Goal: Task Accomplishment & Management: Use online tool/utility

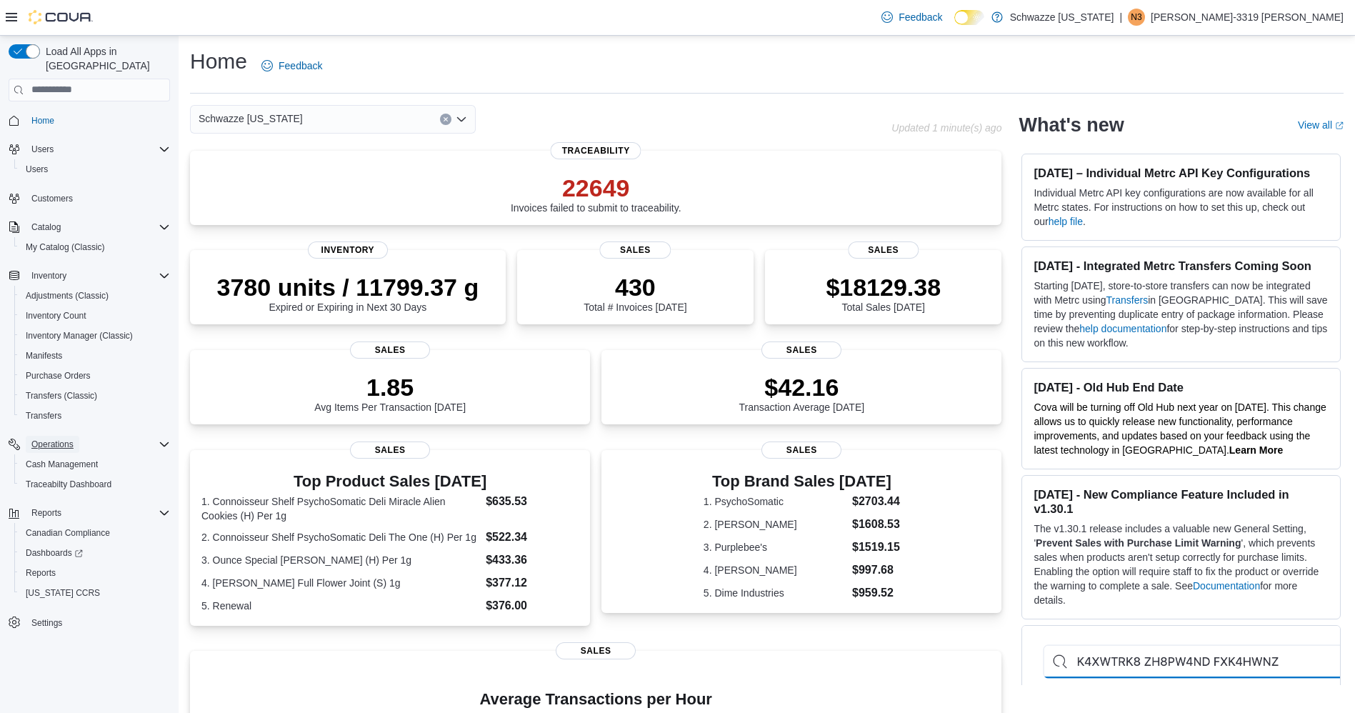
click at [40, 439] on span "Operations" at bounding box center [52, 444] width 42 height 11
click at [56, 467] on span "Reports" at bounding box center [46, 472] width 30 height 11
click at [55, 467] on span "Reports" at bounding box center [46, 472] width 30 height 11
click at [51, 527] on span "Reports" at bounding box center [41, 532] width 30 height 11
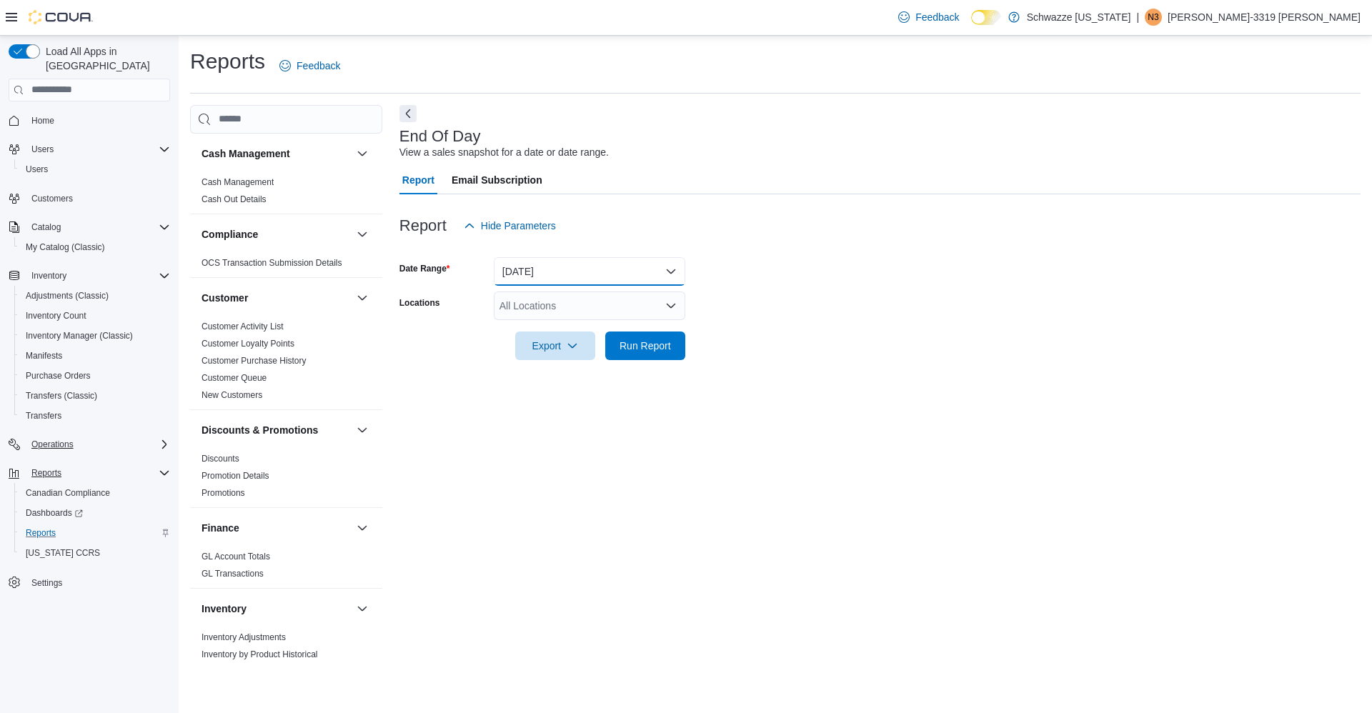
click at [597, 269] on button "Today" at bounding box center [589, 271] width 191 height 29
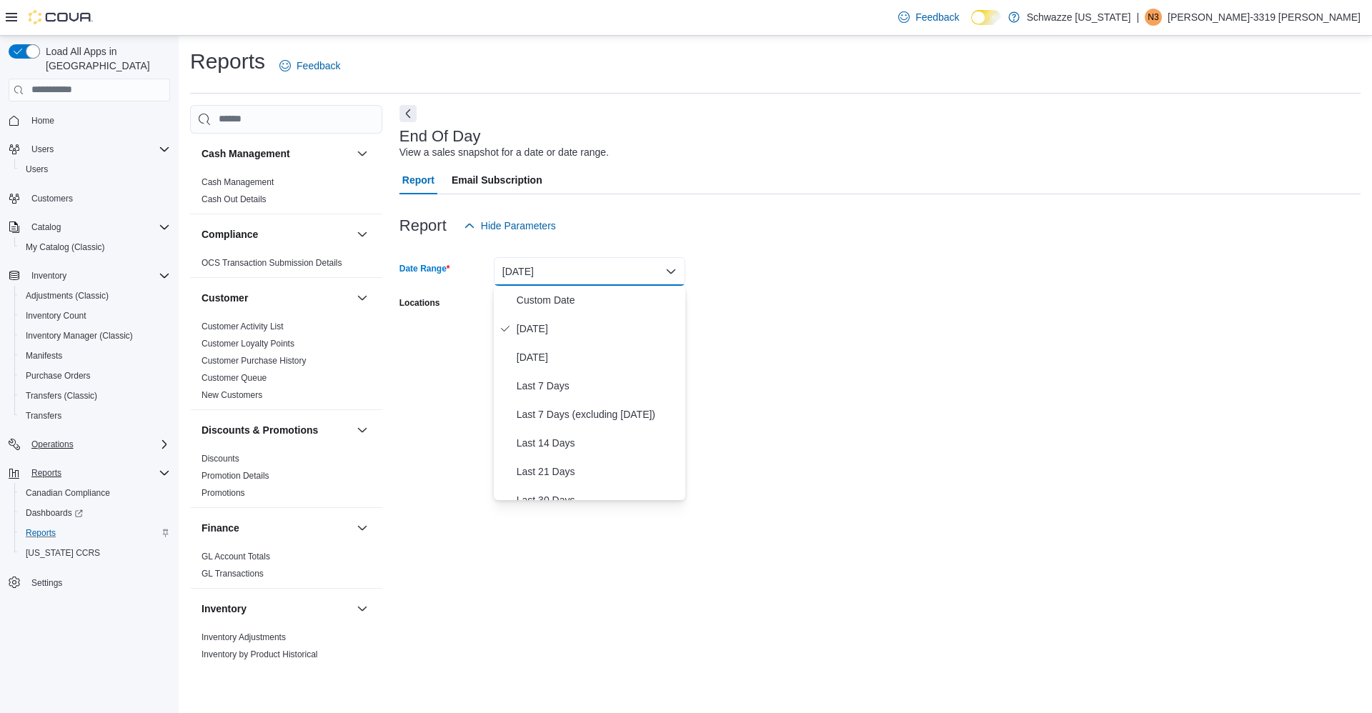
click at [751, 315] on form "Date Range Today Locations All Locations Export Run Report" at bounding box center [879, 300] width 961 height 120
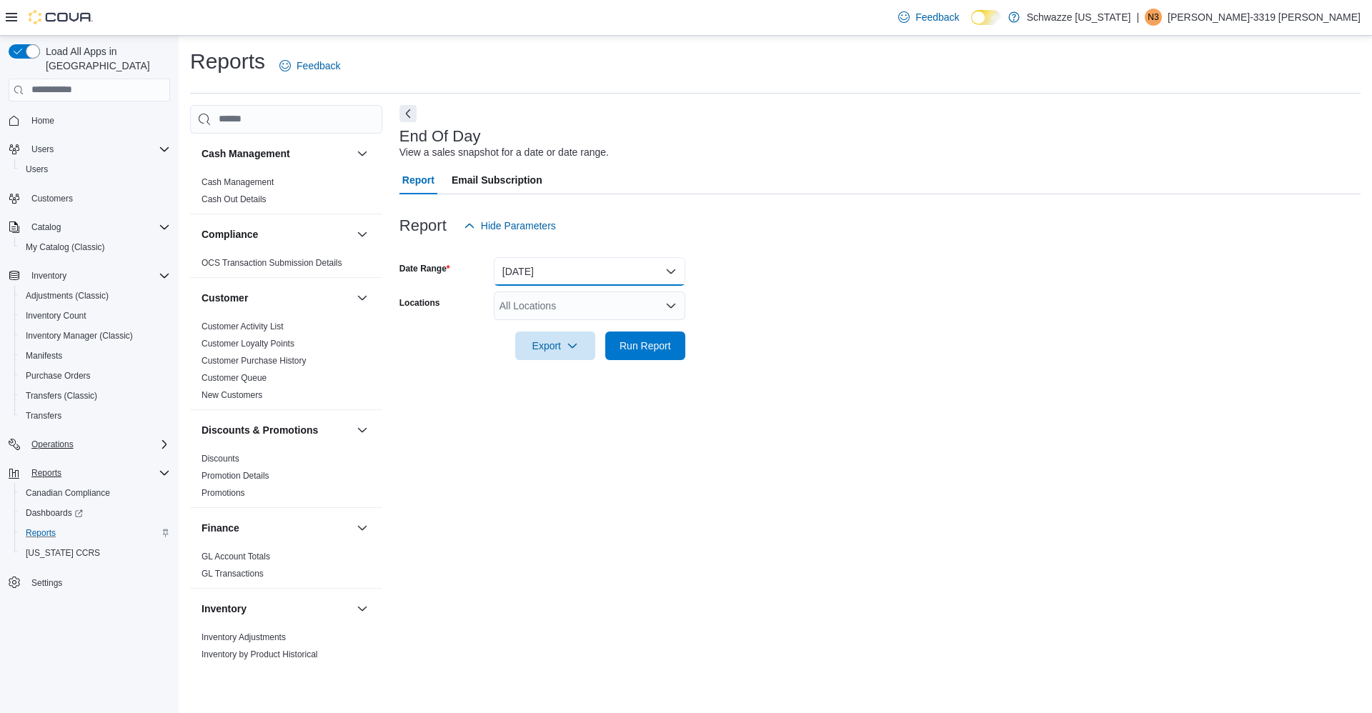
click at [646, 270] on button "Today" at bounding box center [589, 271] width 191 height 29
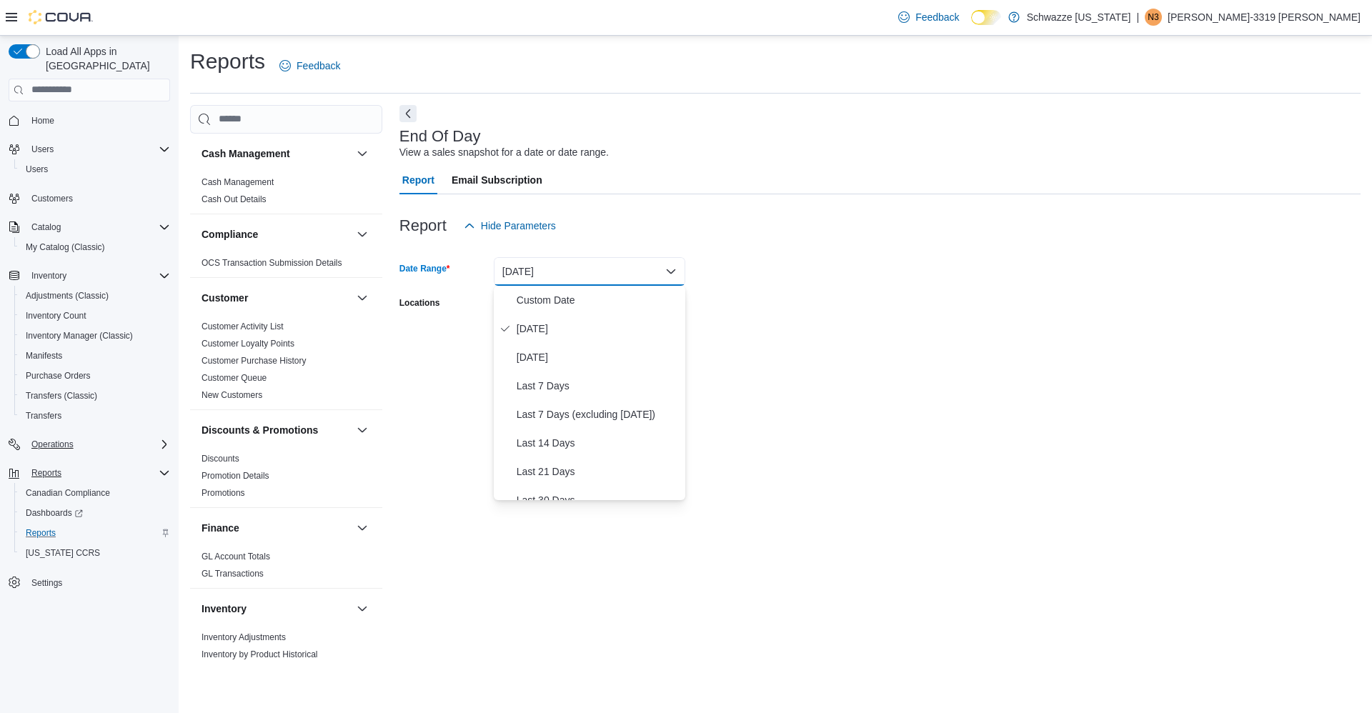
click at [731, 299] on form "Date Range Today Locations All Locations Export Run Report" at bounding box center [879, 300] width 961 height 120
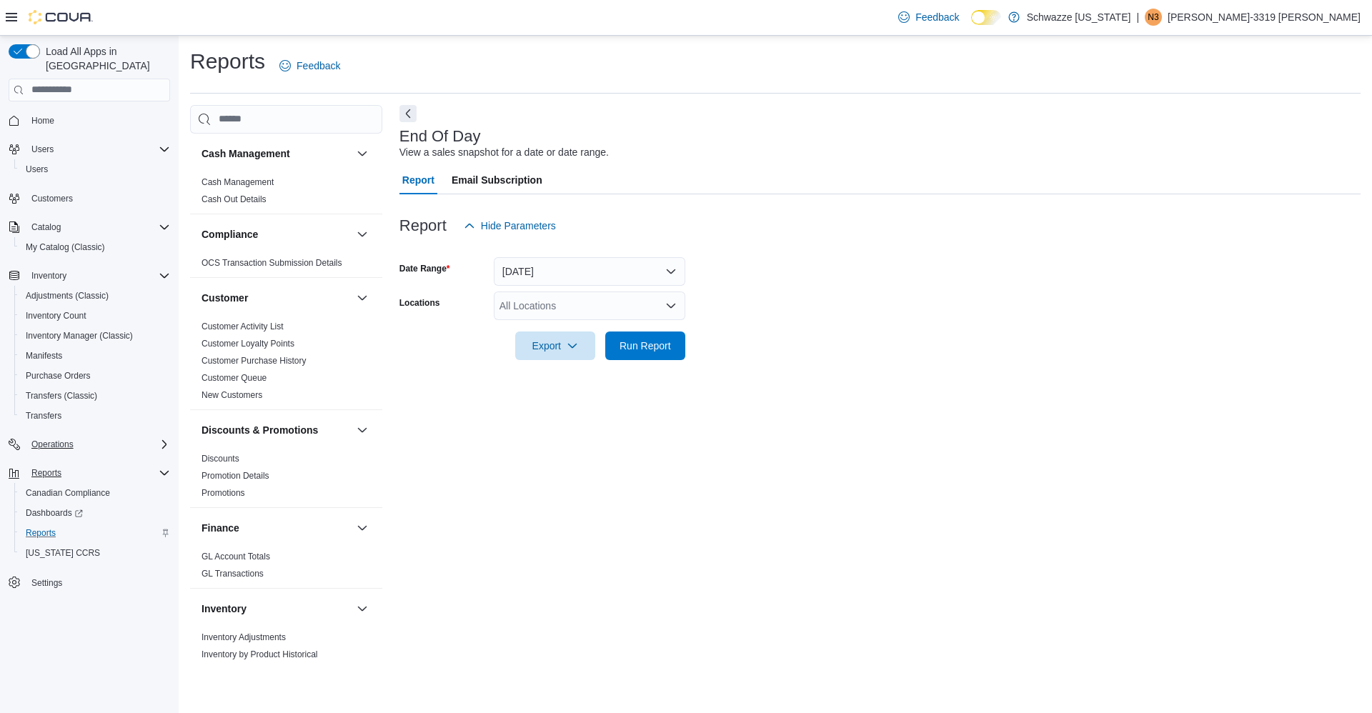
click at [619, 306] on div "All Locations" at bounding box center [589, 305] width 191 height 29
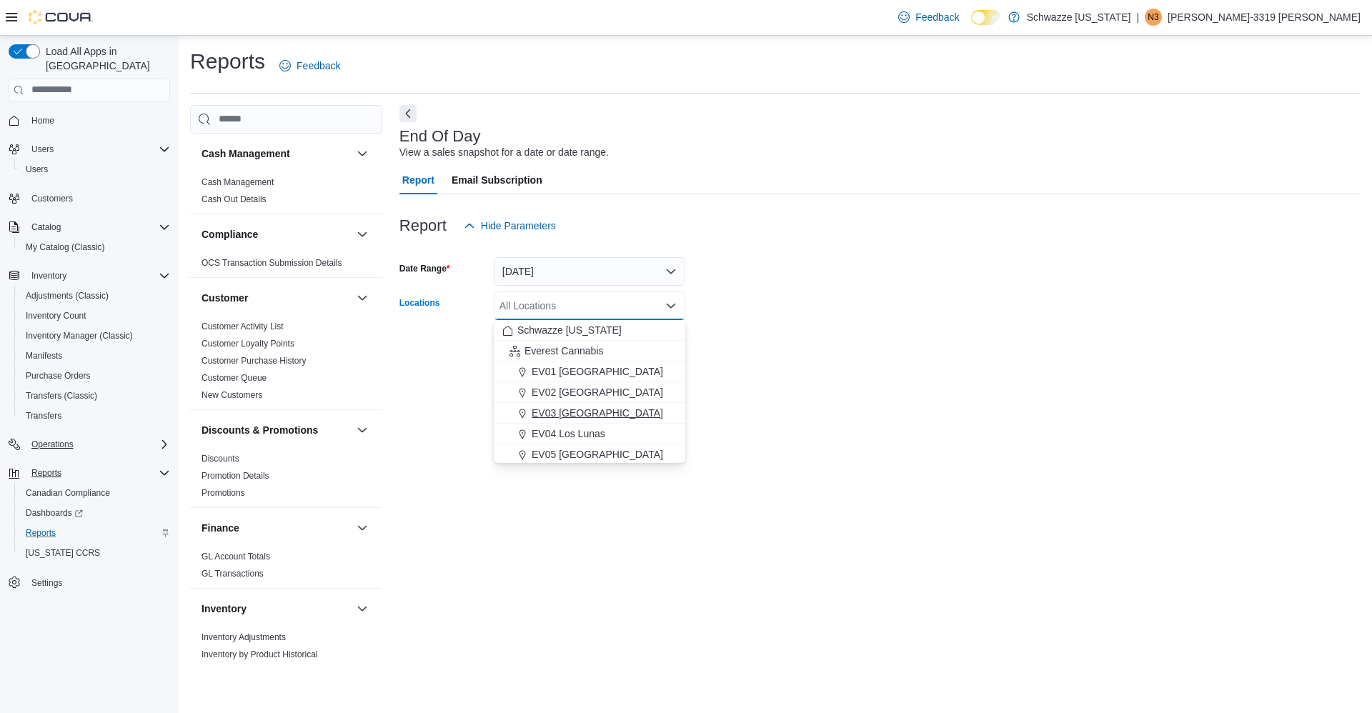
click at [580, 421] on button "EV03 West Central" at bounding box center [589, 413] width 191 height 21
click at [586, 311] on span "EV03 West Central" at bounding box center [567, 305] width 123 height 14
click at [620, 301] on icon "Remove EV03 West Central from selection in this group" at bounding box center [624, 305] width 9 height 9
click at [564, 433] on span "EV04 Los Lunas" at bounding box center [568, 433] width 74 height 14
click at [814, 282] on form "Date Range Today Locations EV04 Los Lunas Combo box. Selected. EV04 Los Lunas. …" at bounding box center [879, 300] width 961 height 120
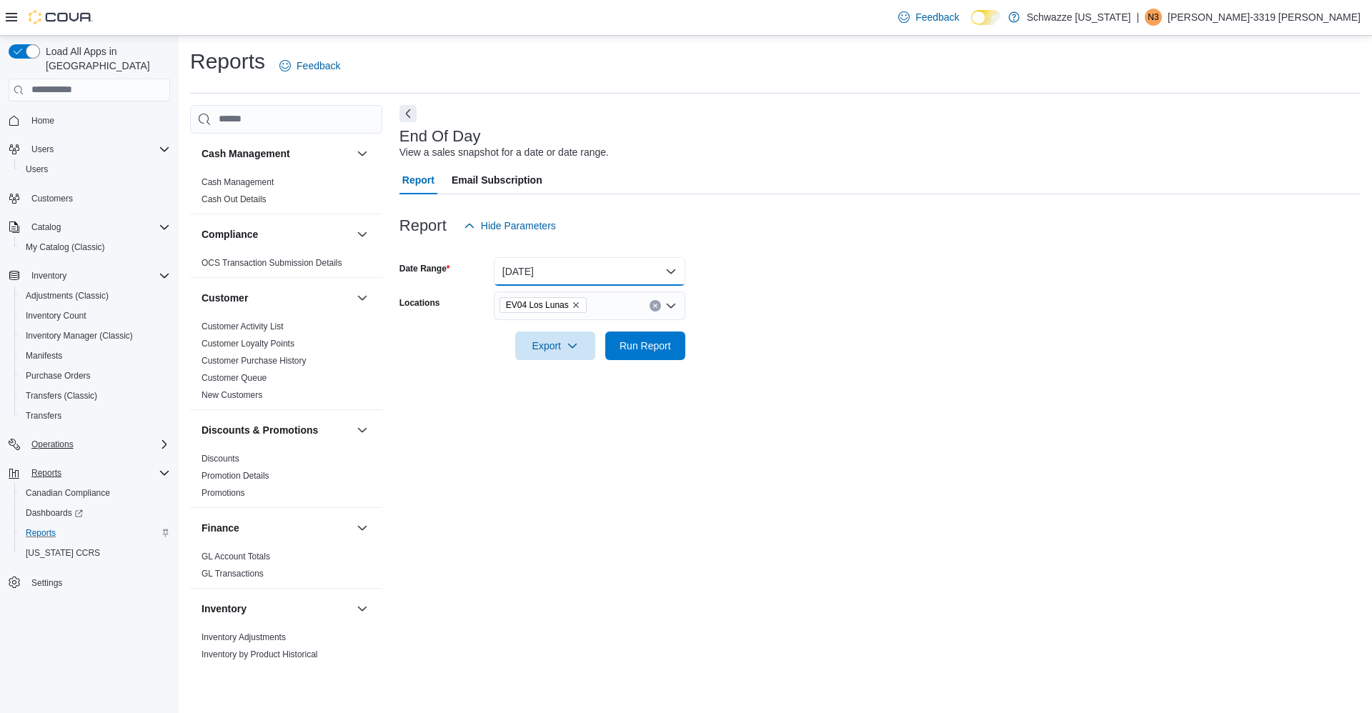
click at [624, 260] on button "Today" at bounding box center [589, 271] width 191 height 29
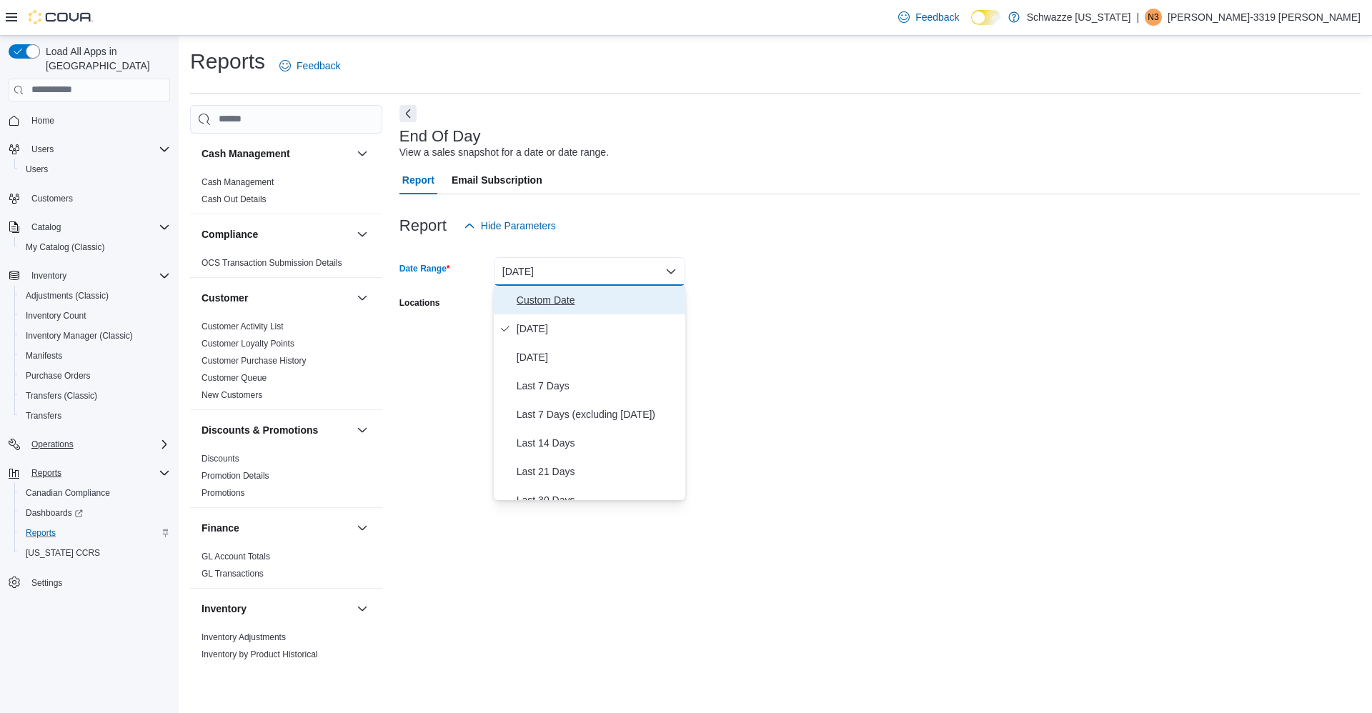
click at [559, 302] on span "Custom Date" at bounding box center [597, 299] width 163 height 17
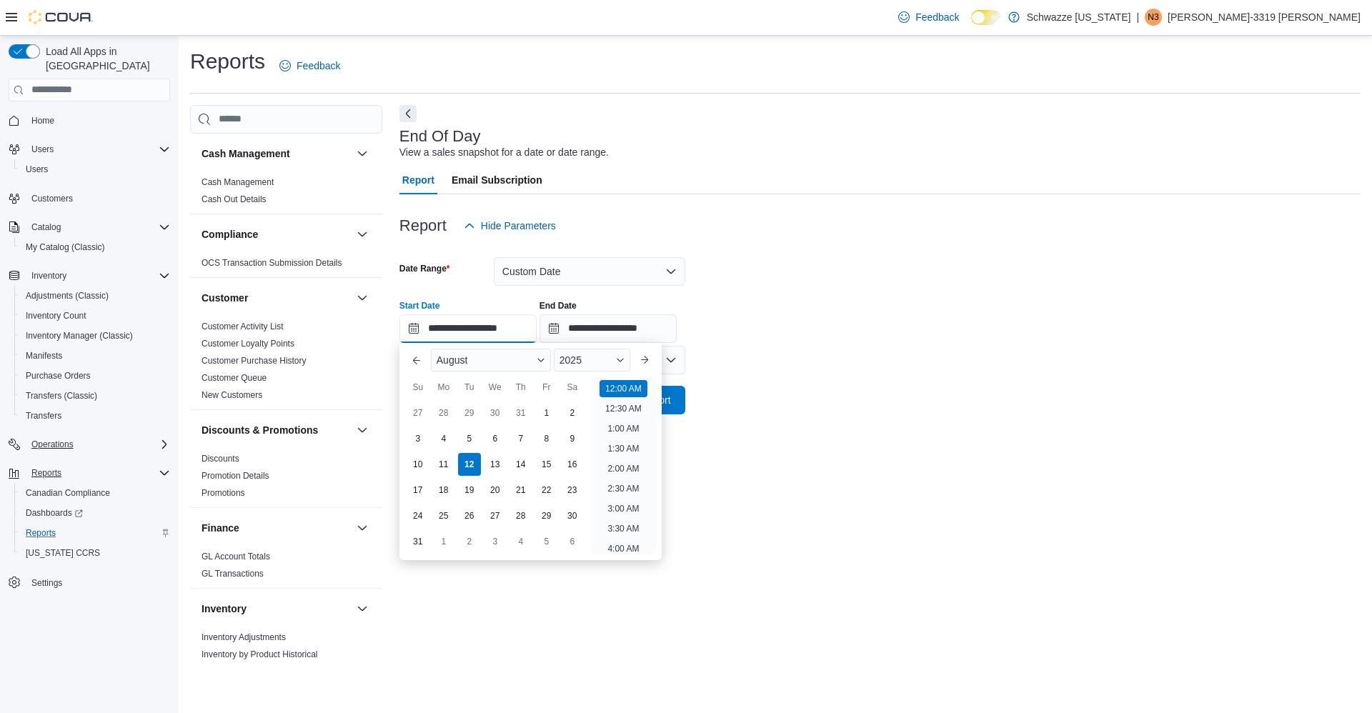
click at [456, 321] on input "**********" at bounding box center [467, 328] width 137 height 29
click at [412, 441] on div "3" at bounding box center [417, 438] width 25 height 25
type input "**********"
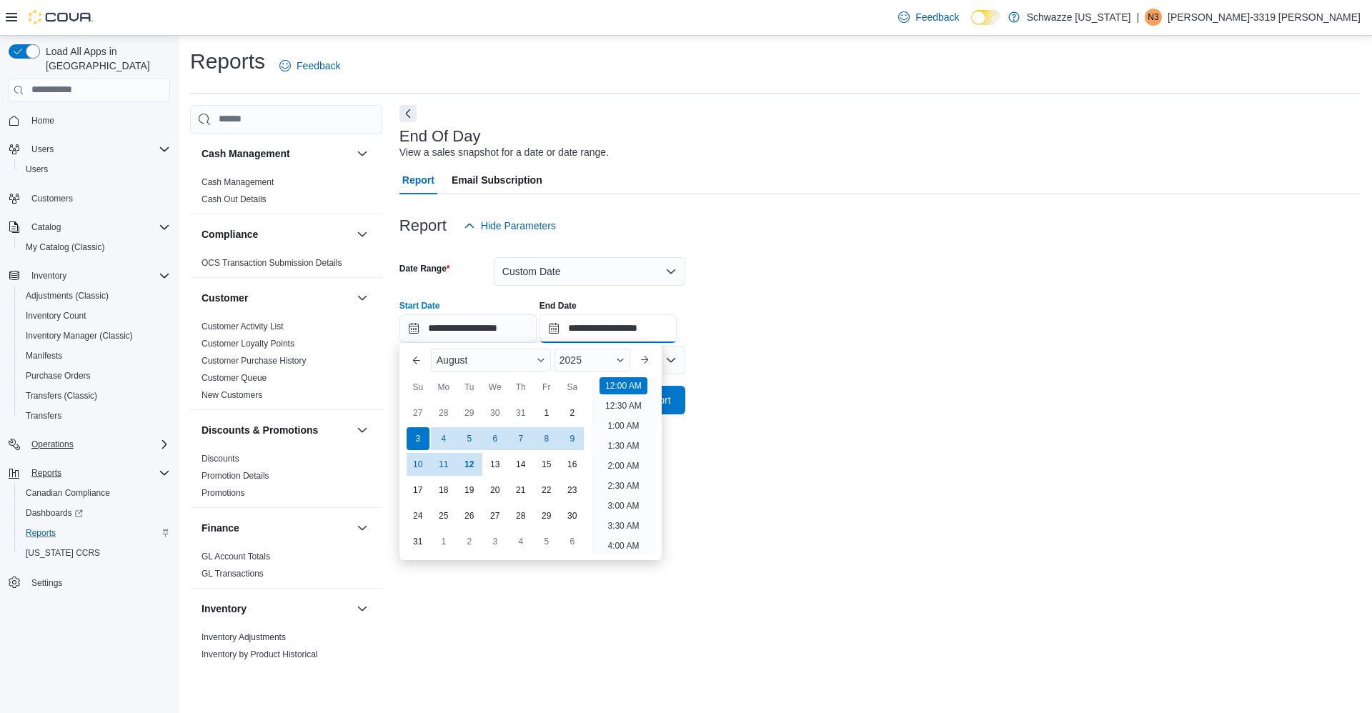
click at [611, 323] on input "**********" at bounding box center [607, 328] width 137 height 29
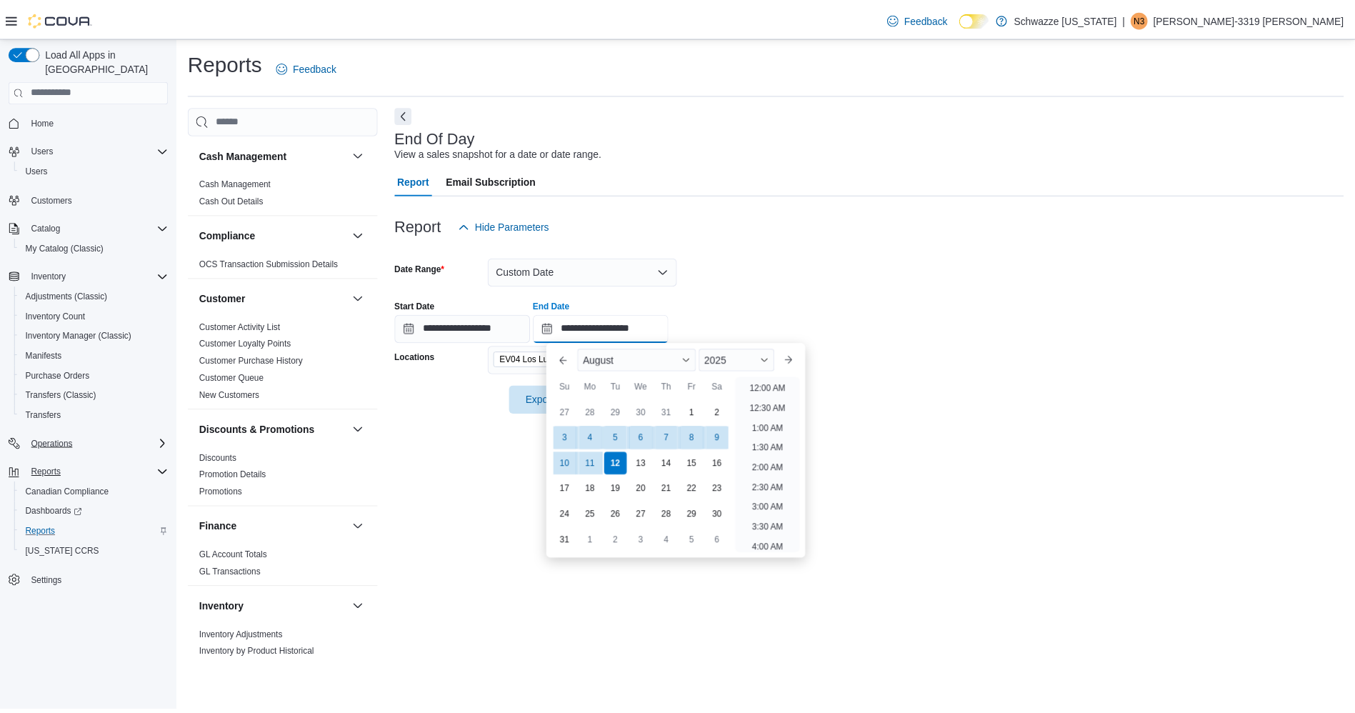
scroll to position [786, 0]
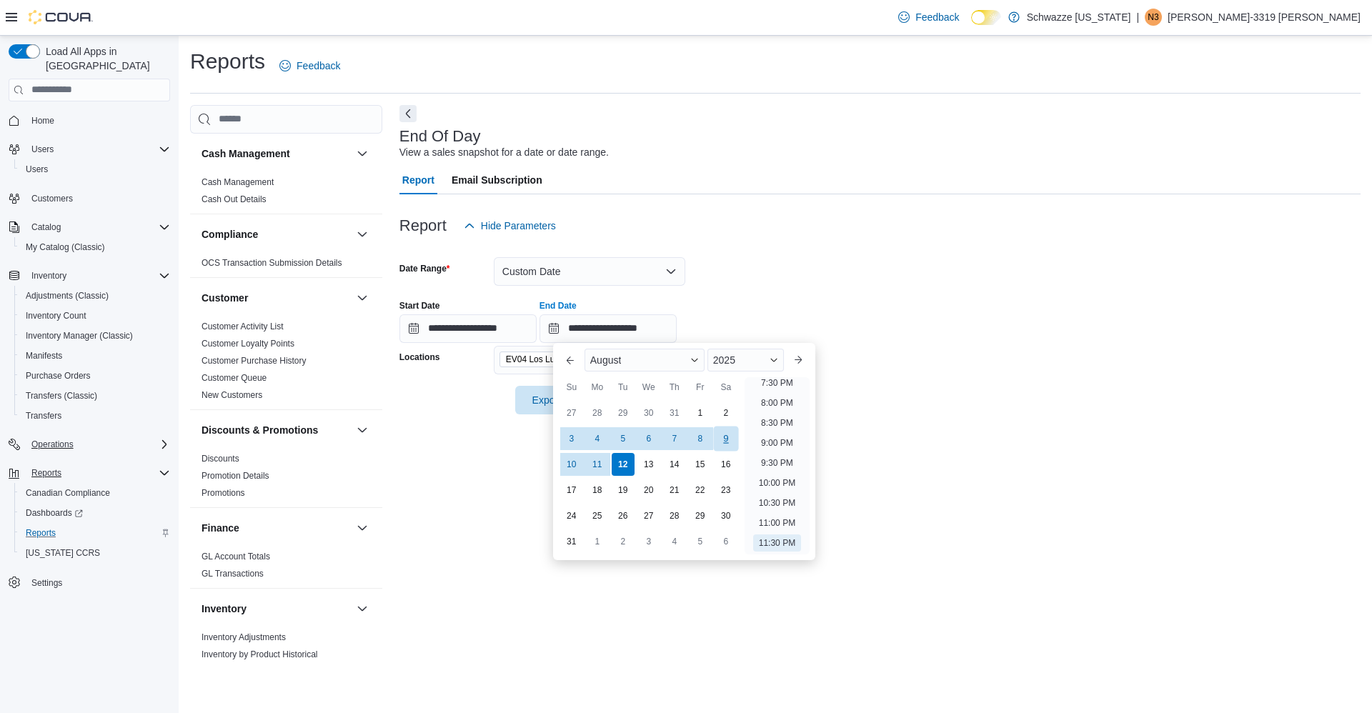
click at [738, 445] on div "9" at bounding box center [725, 438] width 25 height 25
type input "**********"
click at [788, 239] on div "Report Hide Parameters" at bounding box center [879, 225] width 961 height 29
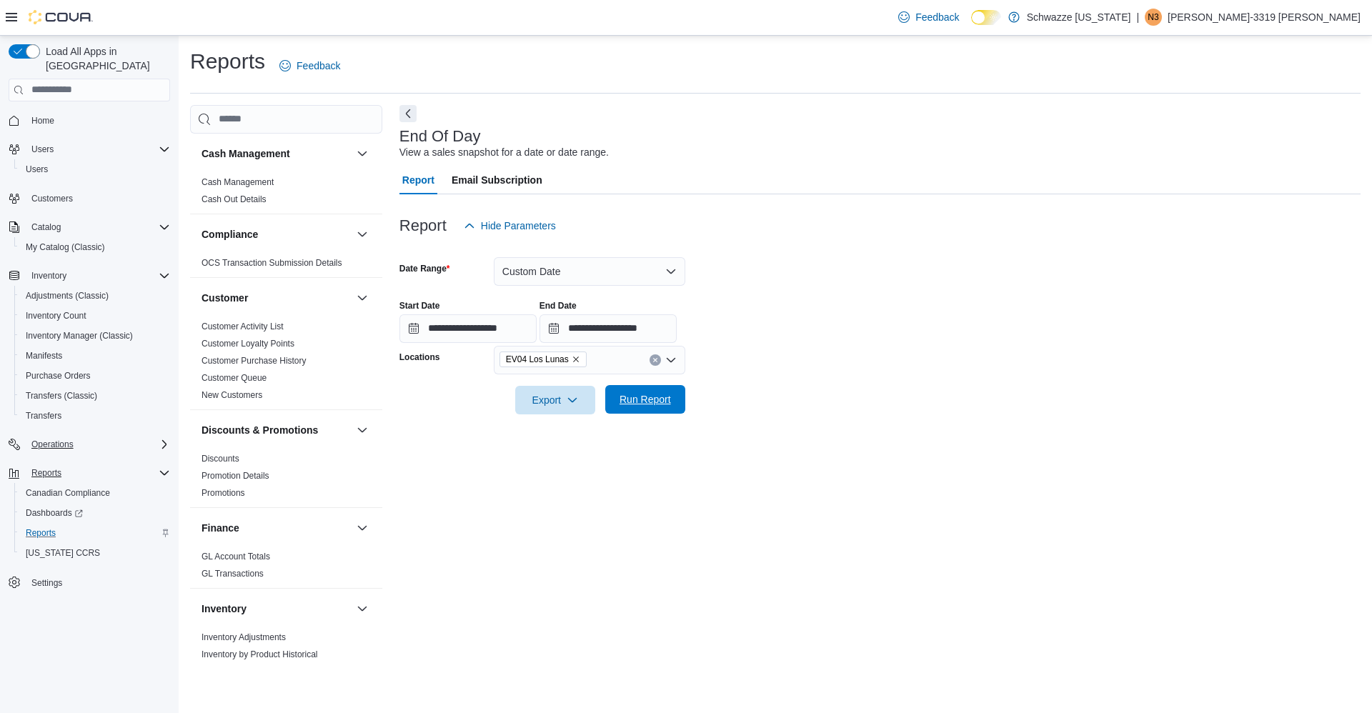
click at [656, 395] on span "Run Report" at bounding box center [644, 399] width 51 height 14
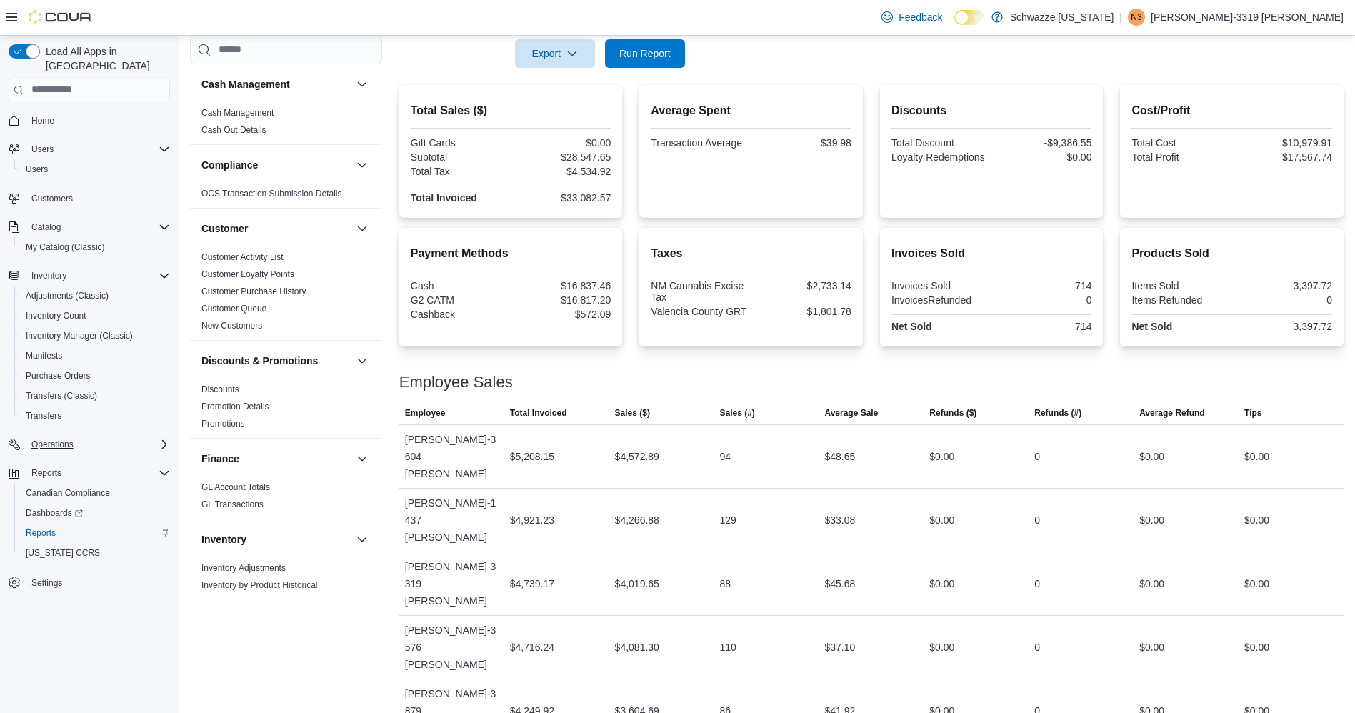
scroll to position [356, 0]
